Goal: Task Accomplishment & Management: Use online tool/utility

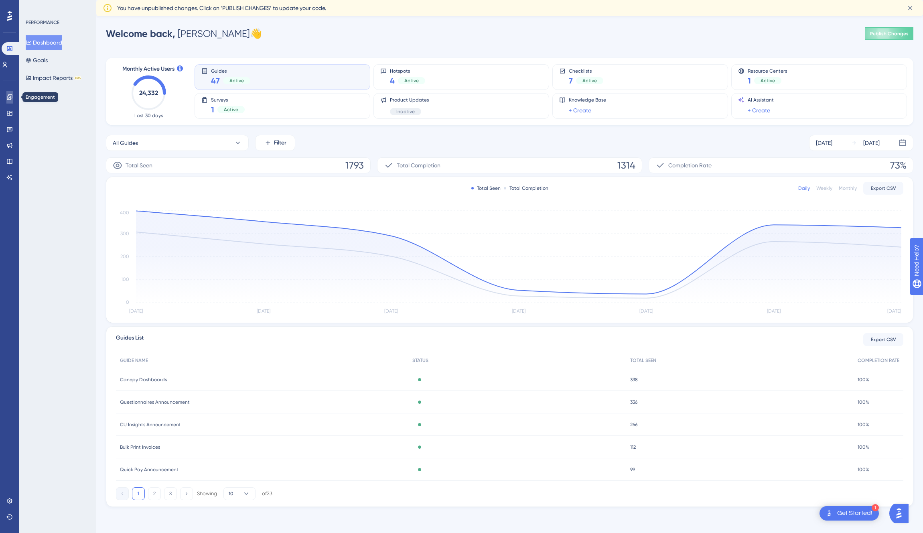
click at [7, 101] on link at bounding box center [9, 97] width 6 height 13
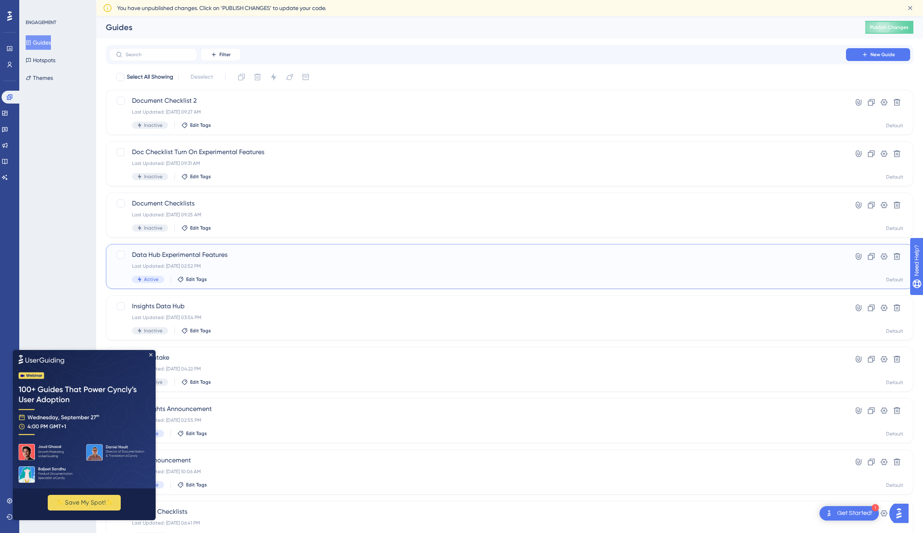
click at [194, 256] on span "Data Hub Experimental Features" at bounding box center [477, 255] width 691 height 10
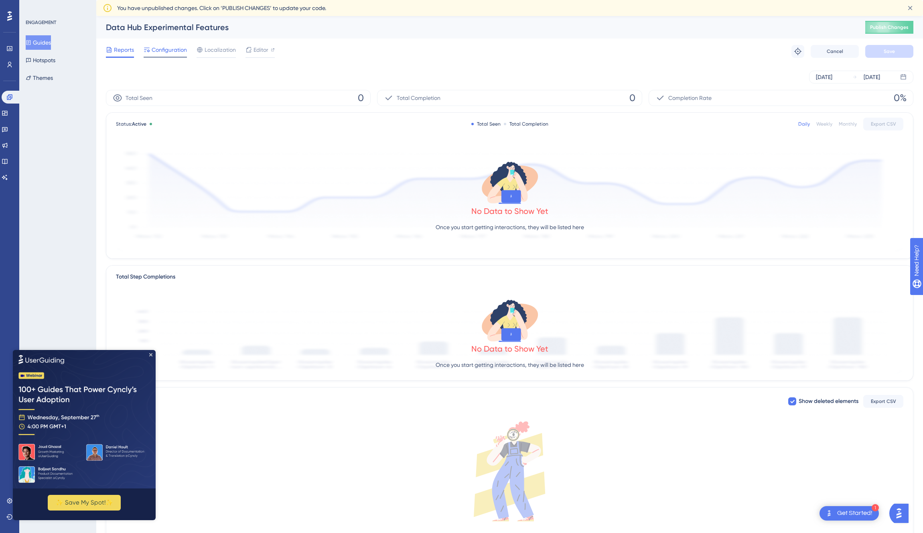
click at [158, 50] on span "Configuration" at bounding box center [169, 50] width 35 height 10
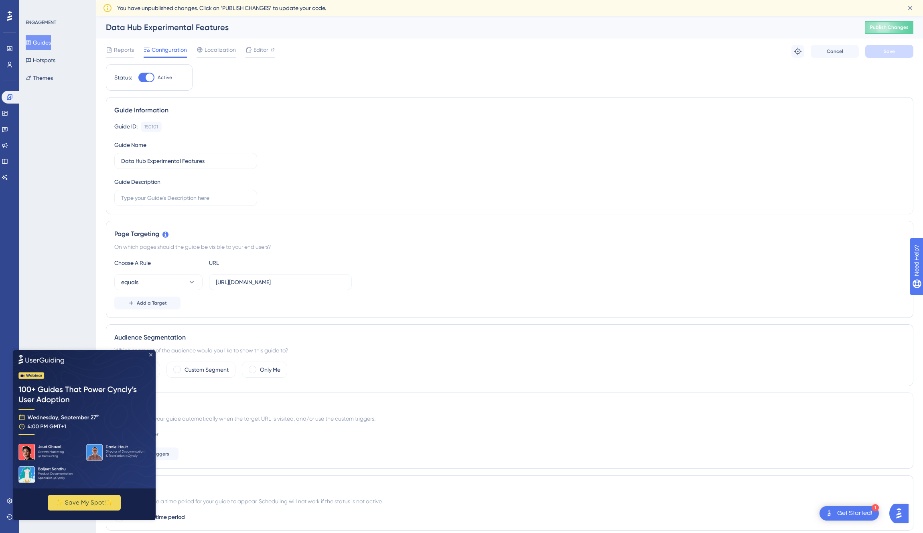
click at [151, 354] on icon "Close Preview" at bounding box center [150, 354] width 3 height 3
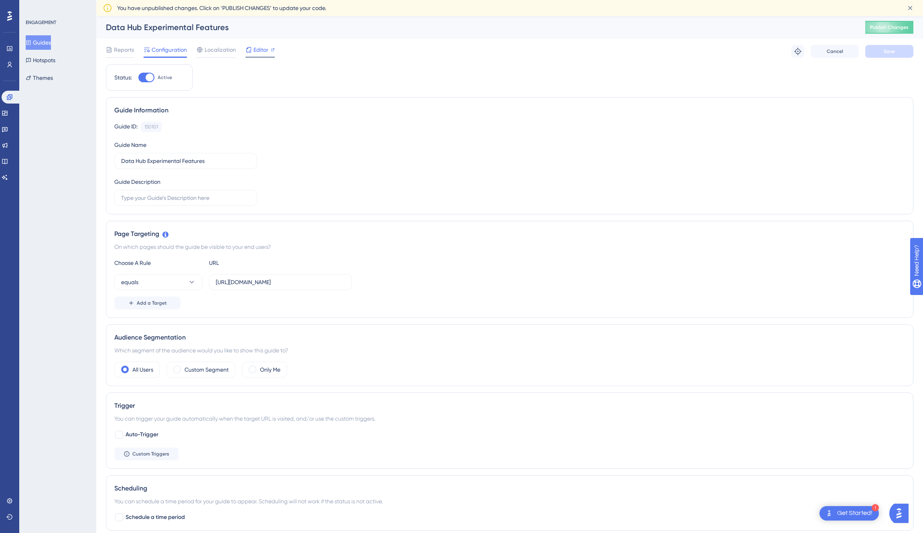
click at [255, 50] on span "Editor" at bounding box center [260, 50] width 15 height 10
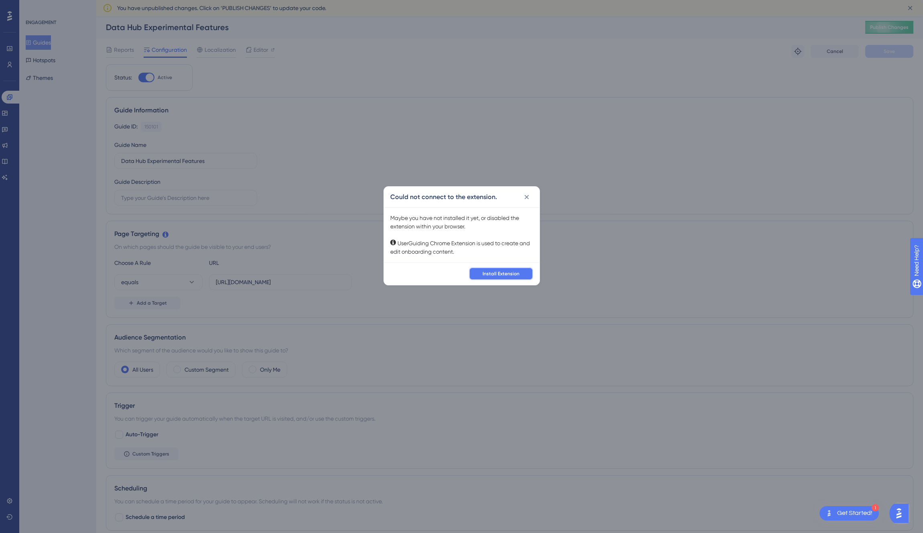
click at [514, 278] on button "Install Extension" at bounding box center [501, 273] width 64 height 13
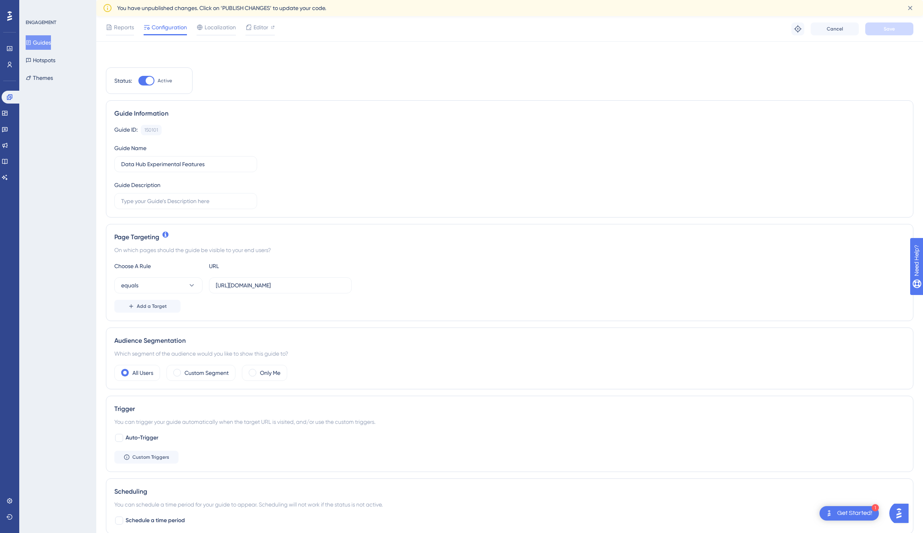
click at [765, 125] on div "Guide ID: 150101 Copy Guide Name Data Hub Experimental Features Guide Descripti…" at bounding box center [509, 167] width 791 height 84
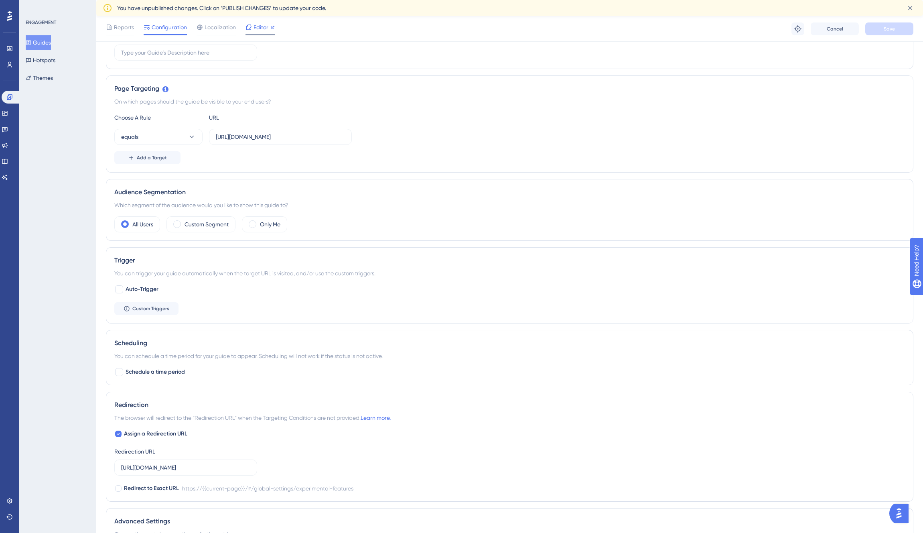
click at [260, 31] on span "Editor" at bounding box center [260, 27] width 15 height 10
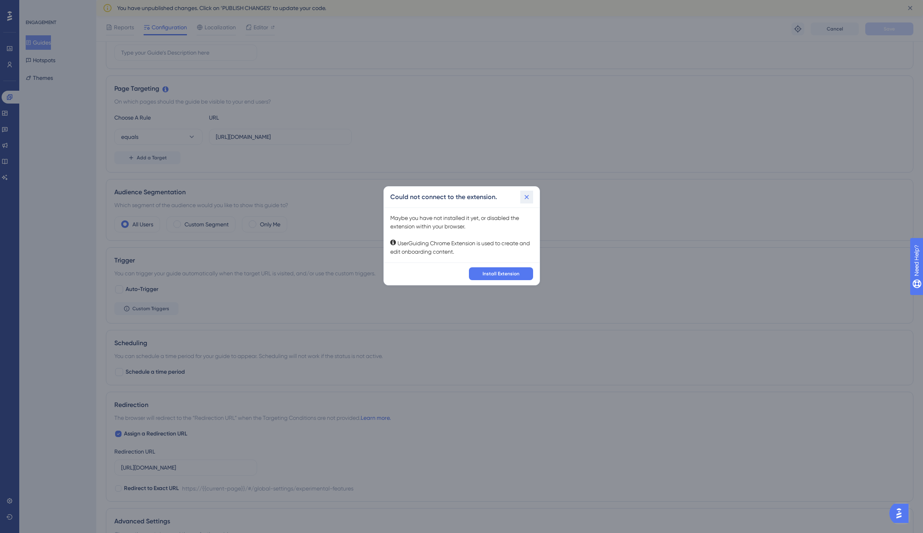
click at [527, 198] on icon at bounding box center [527, 197] width 8 height 8
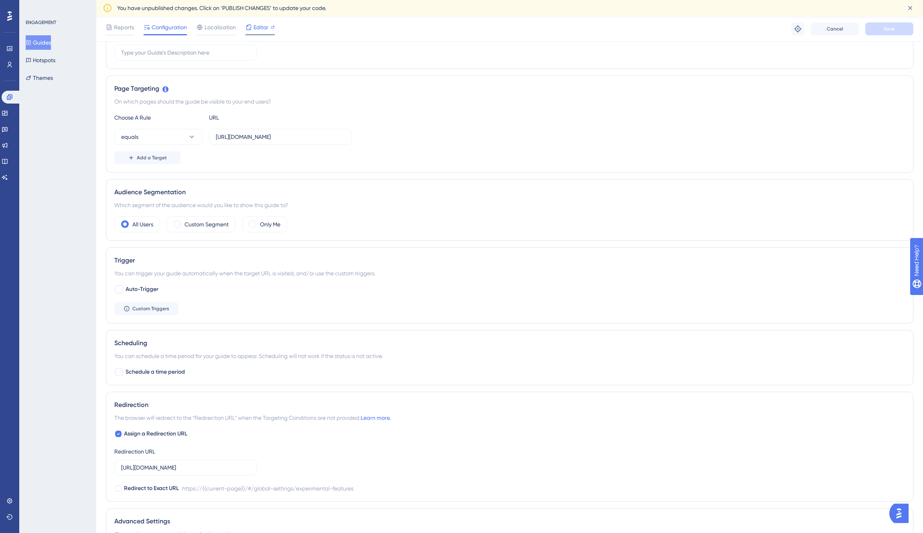
click at [253, 27] on span "Editor" at bounding box center [260, 27] width 15 height 10
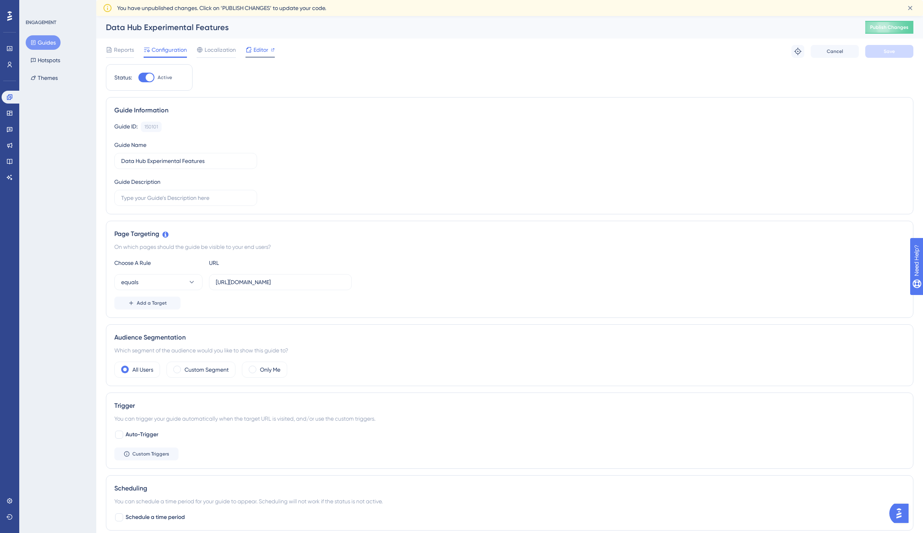
click at [260, 49] on span "Editor" at bounding box center [260, 50] width 15 height 10
